Goal: Information Seeking & Learning: Check status

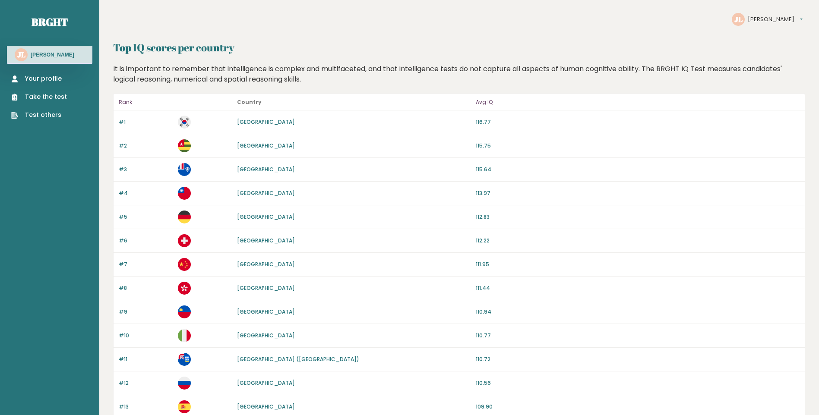
click at [248, 244] on link "Switzerland" at bounding box center [266, 240] width 58 height 7
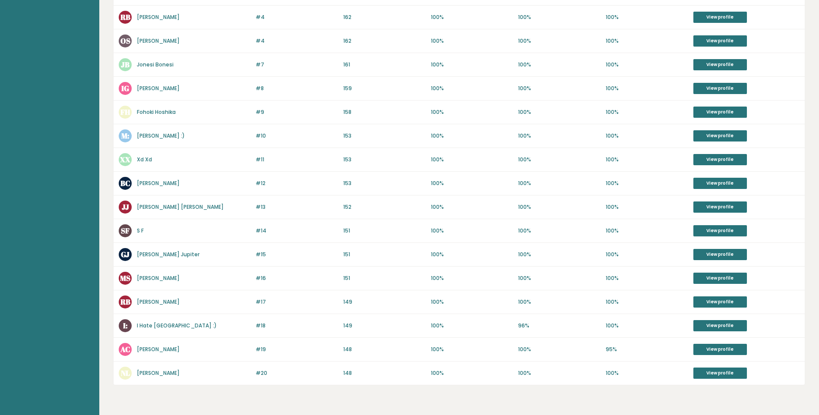
scroll to position [330, 0]
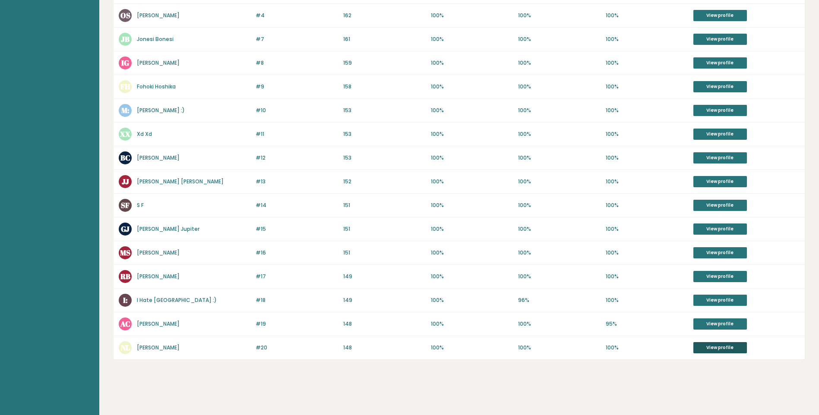
click at [707, 349] on link "View profile" at bounding box center [721, 347] width 54 height 11
click at [736, 158] on div "#12 BC Bo Choco 153 #12 153 100% 100% 100% View profile" at bounding box center [459, 158] width 691 height 24
click at [736, 158] on link "View profile" at bounding box center [721, 157] width 54 height 11
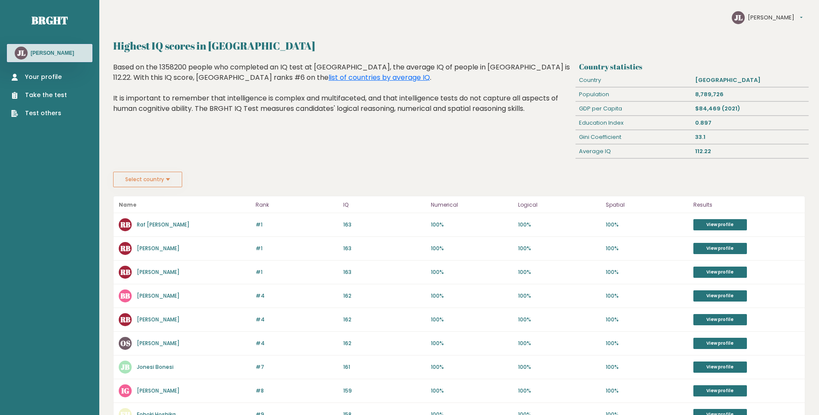
scroll to position [0, 0]
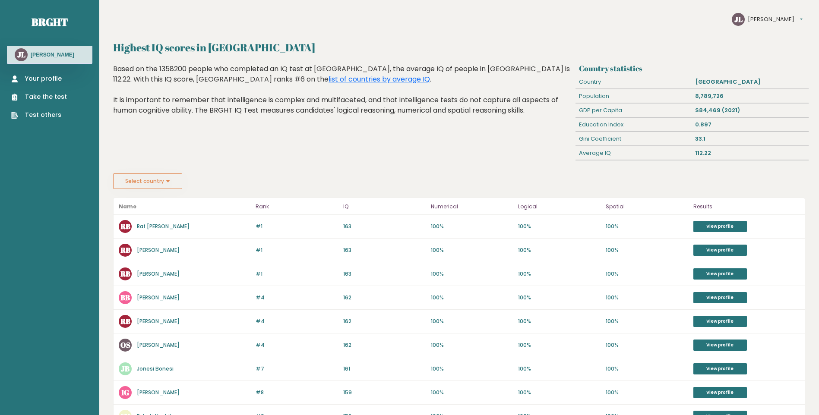
click at [172, 184] on button "Select country" at bounding box center [147, 182] width 69 height 16
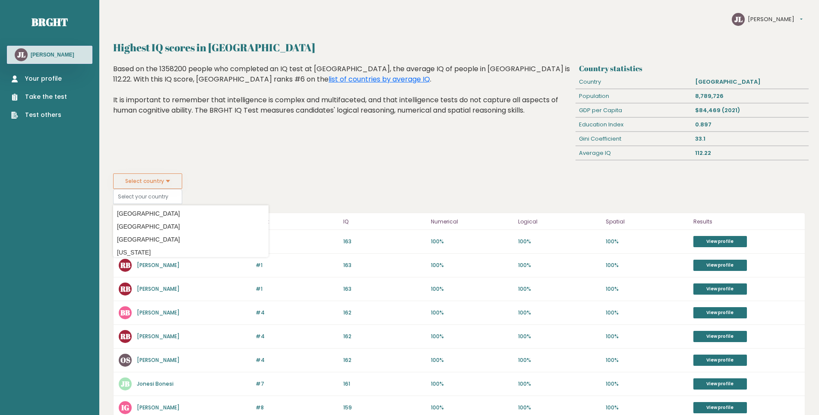
click at [169, 187] on button "Select country" at bounding box center [147, 182] width 69 height 16
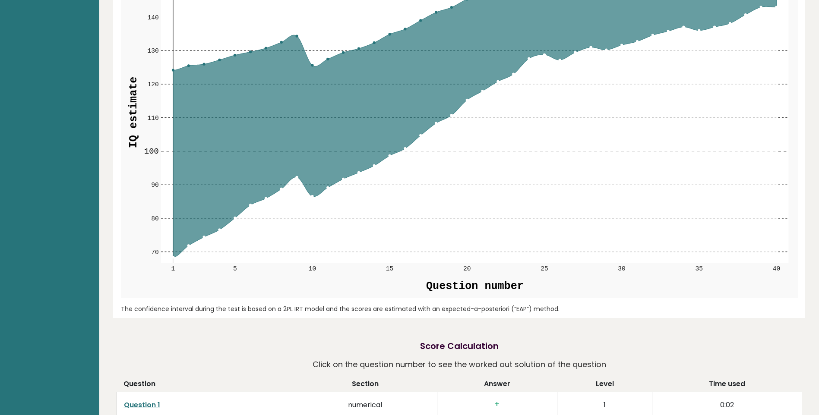
scroll to position [936, 0]
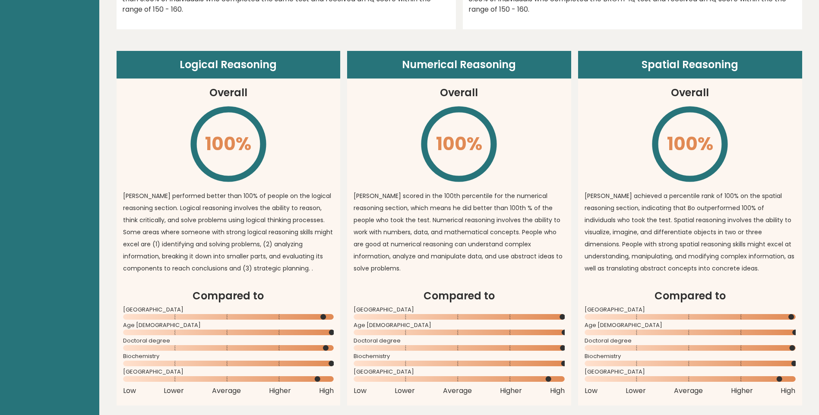
scroll to position [720, 0]
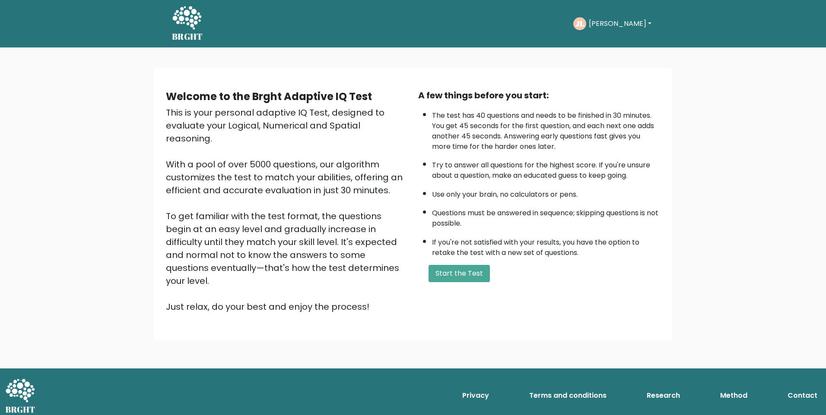
click at [600, 24] on button "[PERSON_NAME]" at bounding box center [620, 23] width 68 height 11
click at [608, 64] on link "Profile" at bounding box center [608, 64] width 68 height 14
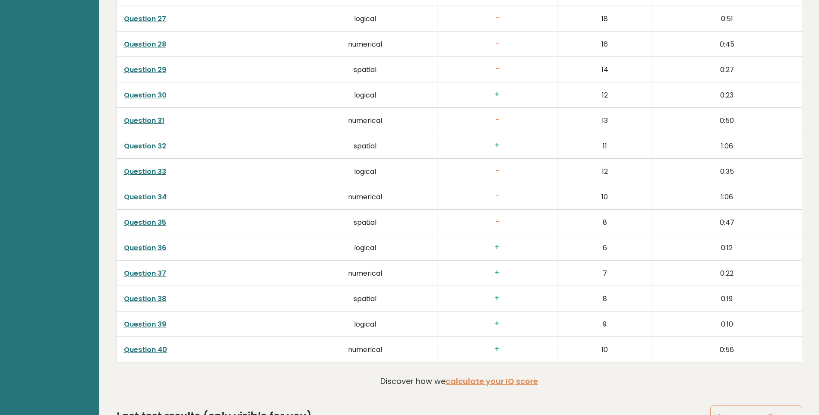
scroll to position [2257, 0]
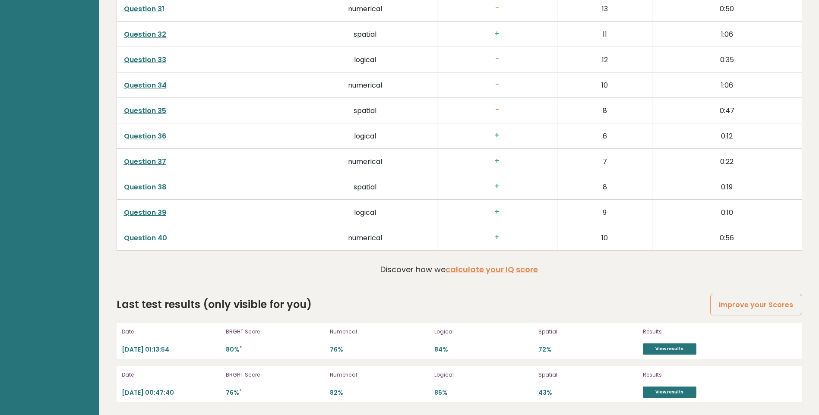
click at [672, 358] on div "Date 2025-10-06 01:13:54 BRGHT Score 80% * Numerical 76% Logical 84% Spatial 72…" at bounding box center [460, 341] width 686 height 36
click at [672, 352] on link "View results" at bounding box center [670, 349] width 54 height 11
click at [663, 391] on link "View results" at bounding box center [670, 392] width 54 height 11
click at [659, 346] on link "View results" at bounding box center [670, 349] width 54 height 11
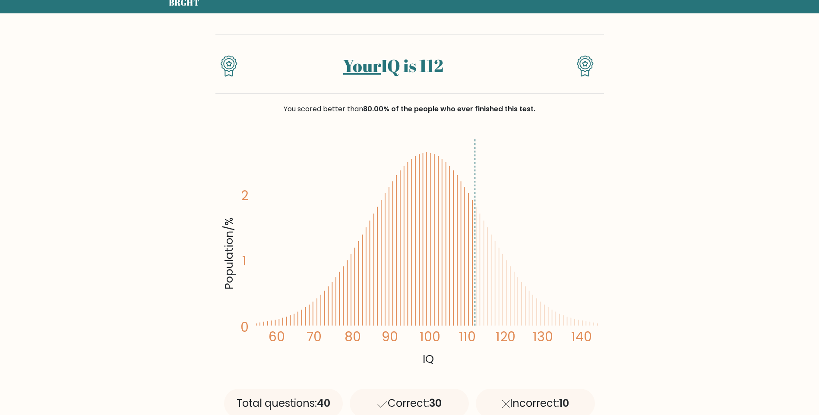
scroll to position [72, 0]
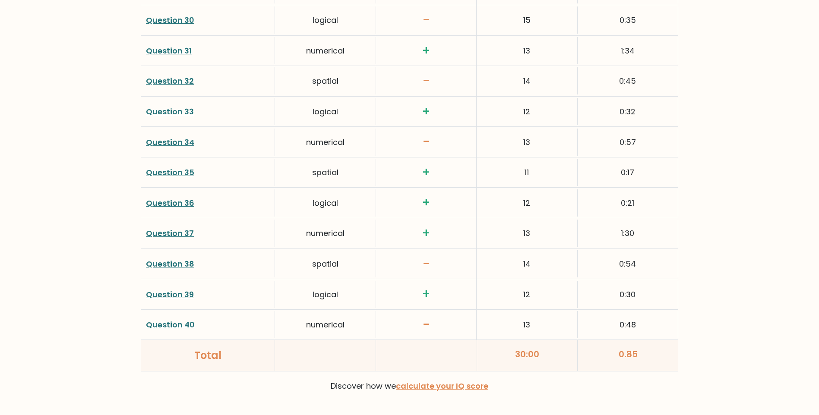
scroll to position [2190, 0]
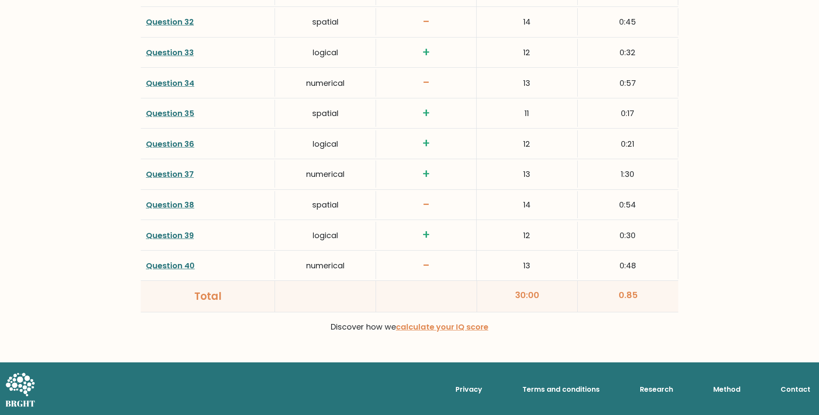
drag, startPoint x: 517, startPoint y: 293, endPoint x: 526, endPoint y: 292, distance: 9.1
click at [526, 292] on div "30:00" at bounding box center [527, 296] width 101 height 31
drag, startPoint x: 526, startPoint y: 292, endPoint x: 521, endPoint y: 295, distance: 5.9
click at [522, 296] on div "30:00" at bounding box center [527, 296] width 101 height 31
click at [429, 330] on link "calculate your IQ score" at bounding box center [442, 327] width 92 height 11
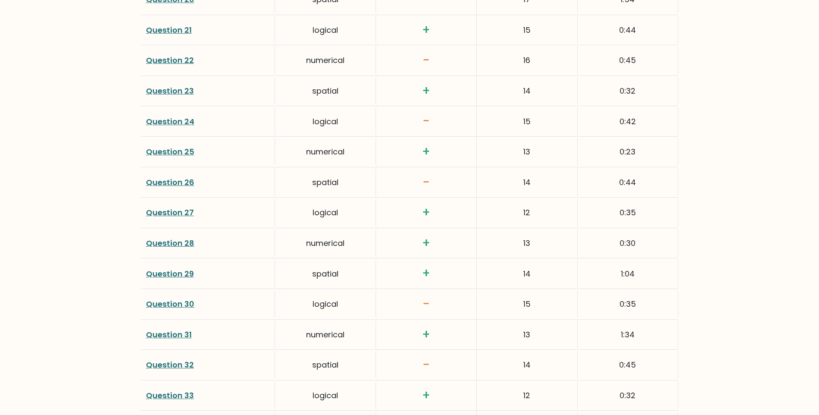
scroll to position [1830, 0]
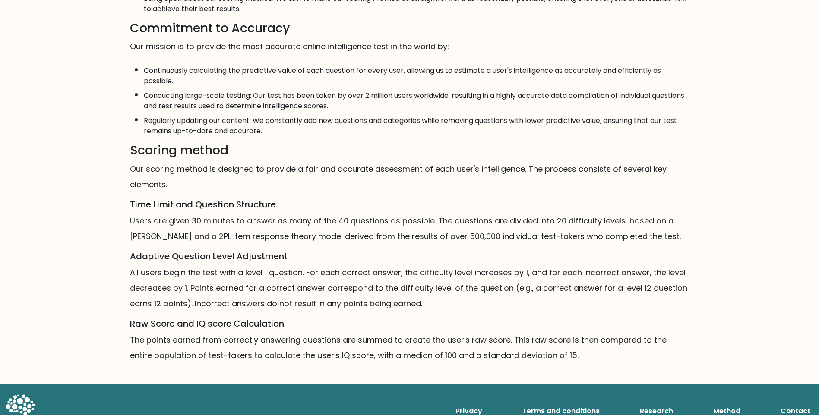
scroll to position [415, 0]
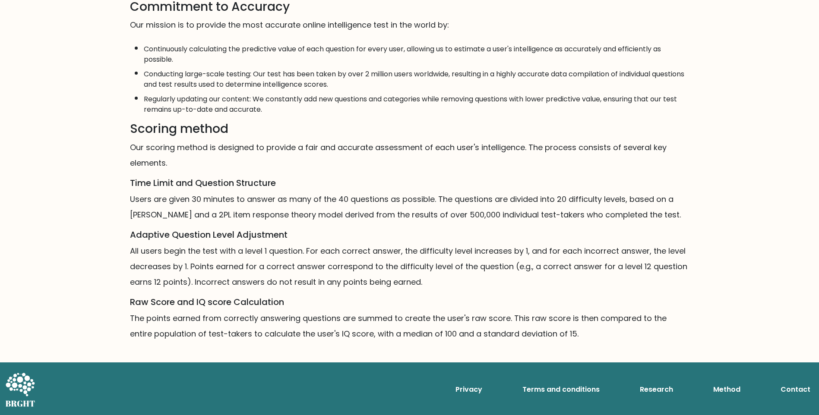
drag, startPoint x: 413, startPoint y: 284, endPoint x: 418, endPoint y: 282, distance: 4.9
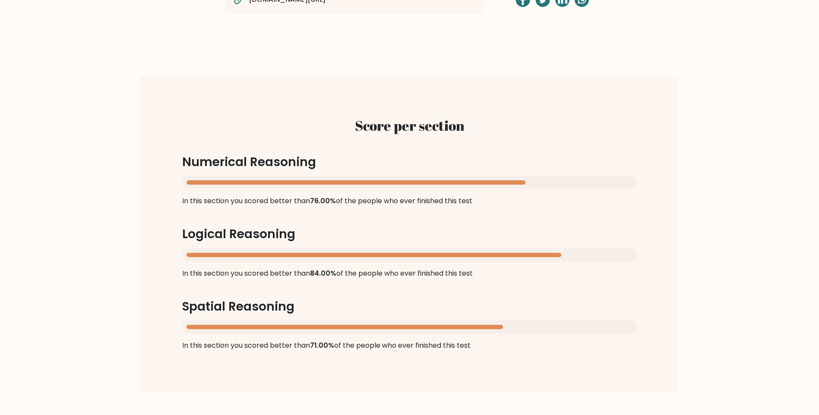
scroll to position [750, 0]
